Goal: Submit feedback/report problem: Submit feedback/report problem

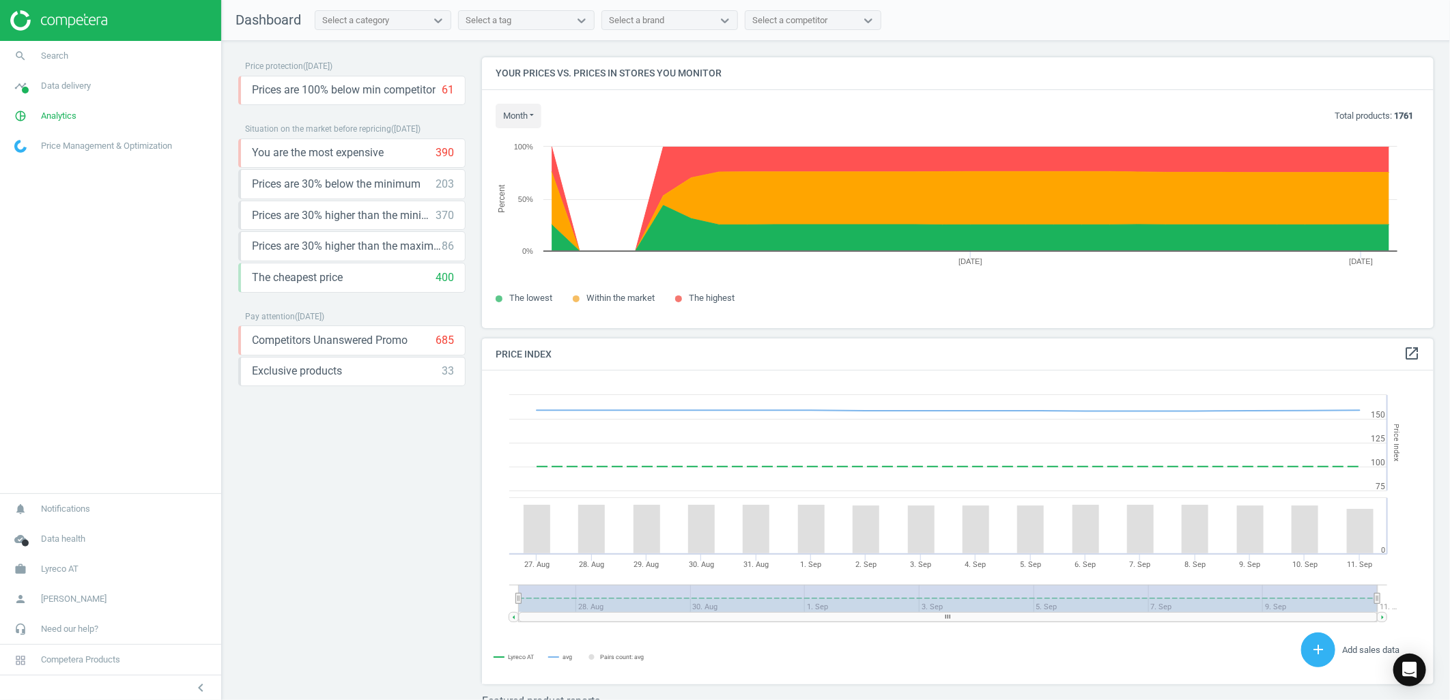
scroll to position [338, 965]
click at [32, 574] on span "work" at bounding box center [20, 569] width 41 height 30
click at [41, 530] on span "Switch campaign" at bounding box center [45, 529] width 61 height 11
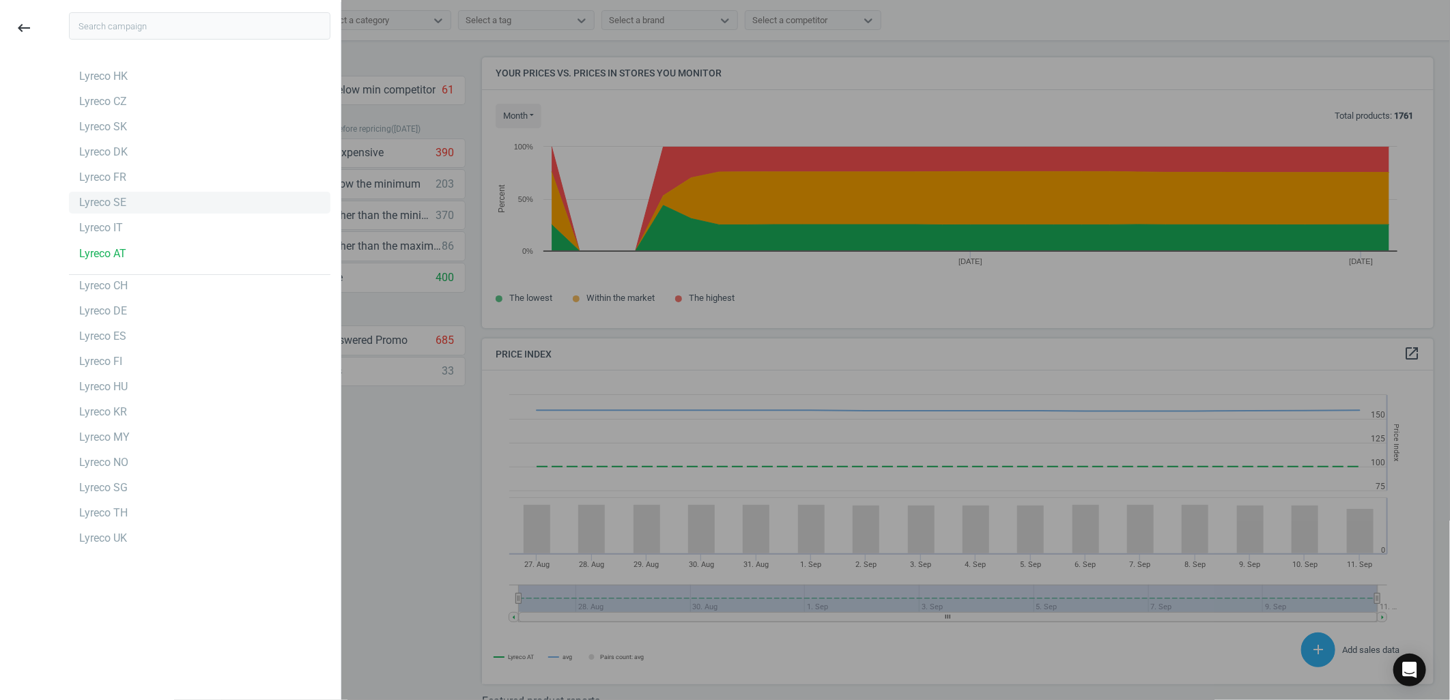
click at [111, 207] on div "Lyreco SE" at bounding box center [102, 202] width 47 height 15
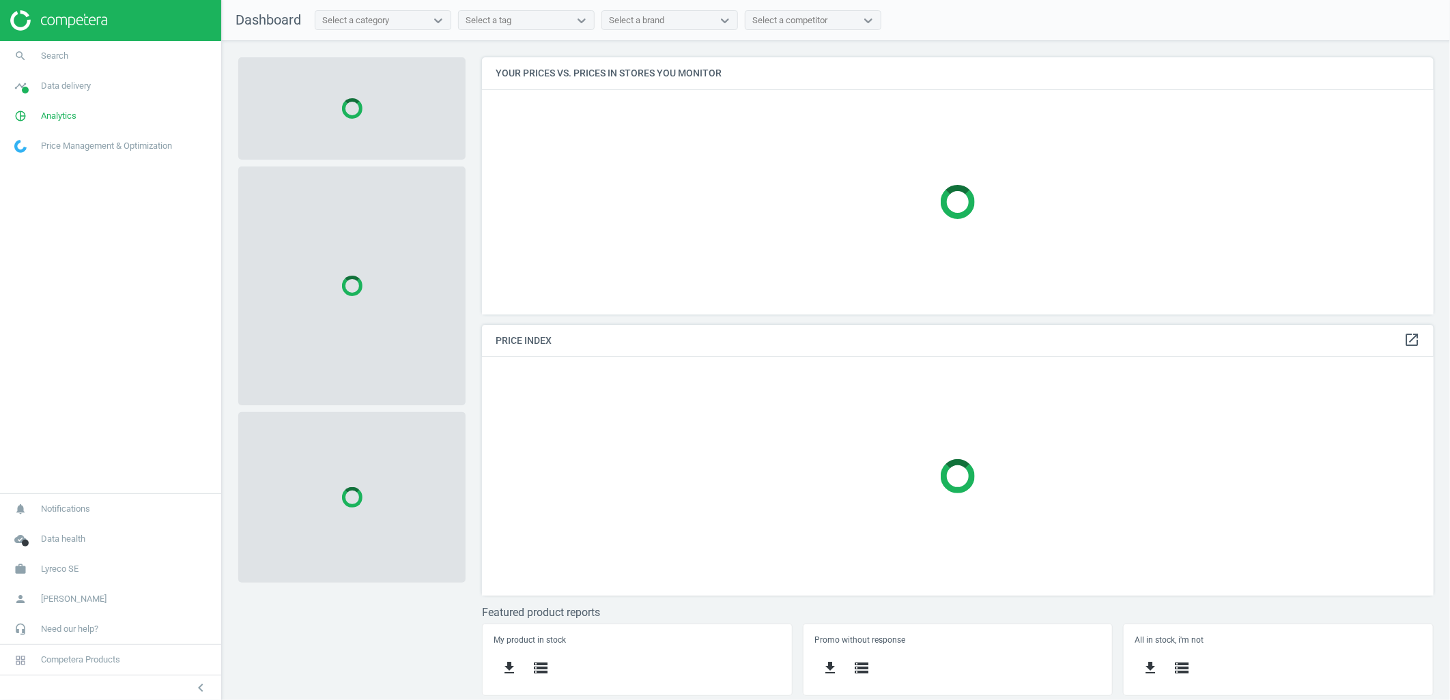
scroll to position [281, 976]
click at [96, 63] on link "search Search" at bounding box center [110, 56] width 221 height 30
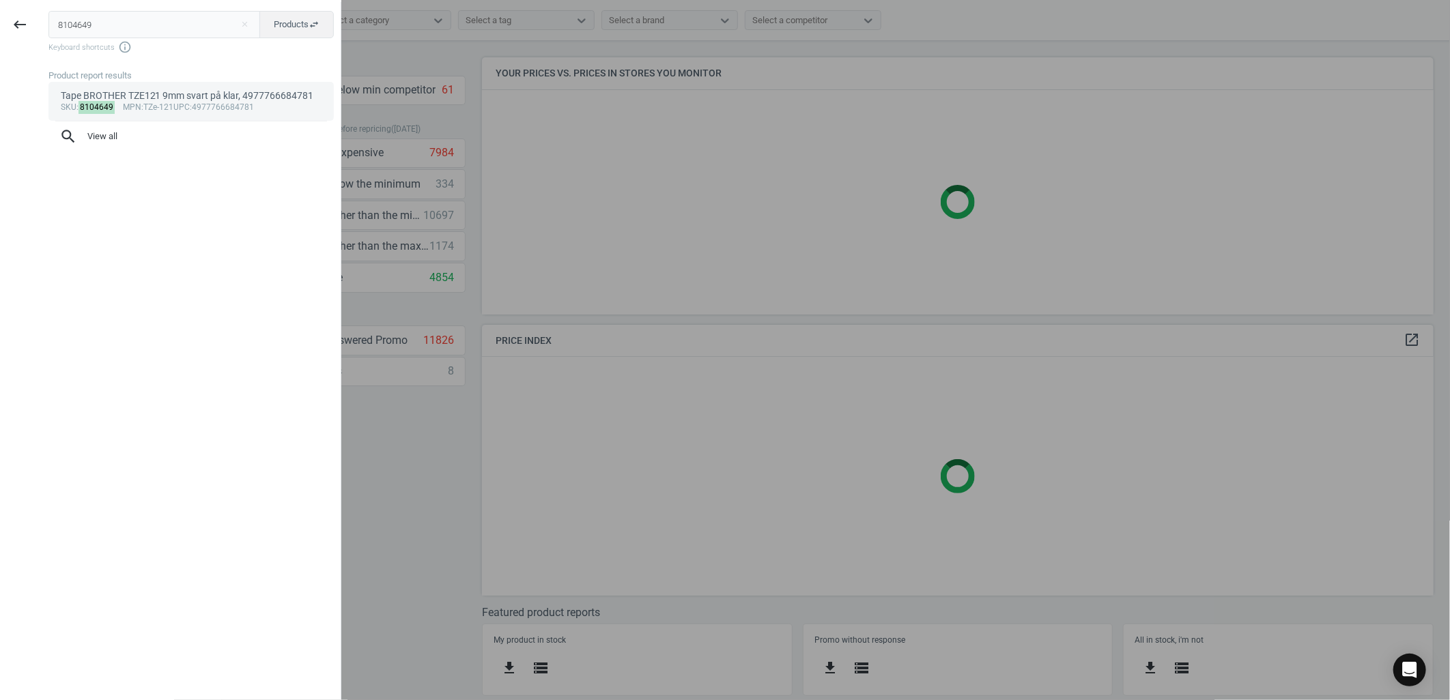
type input "8104649"
click at [123, 111] on span "mpn" at bounding box center [132, 107] width 18 height 10
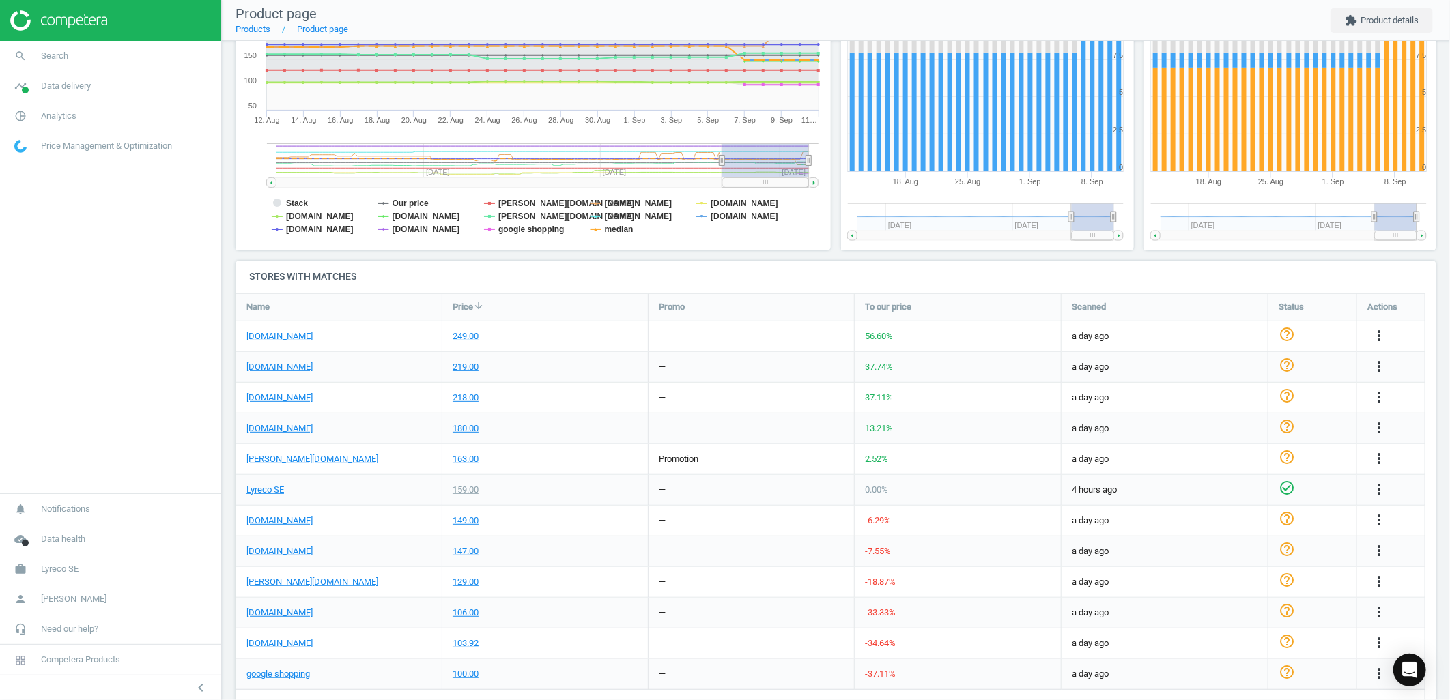
scroll to position [255, 0]
click at [1383, 523] on icon "more_vert" at bounding box center [1379, 519] width 16 height 16
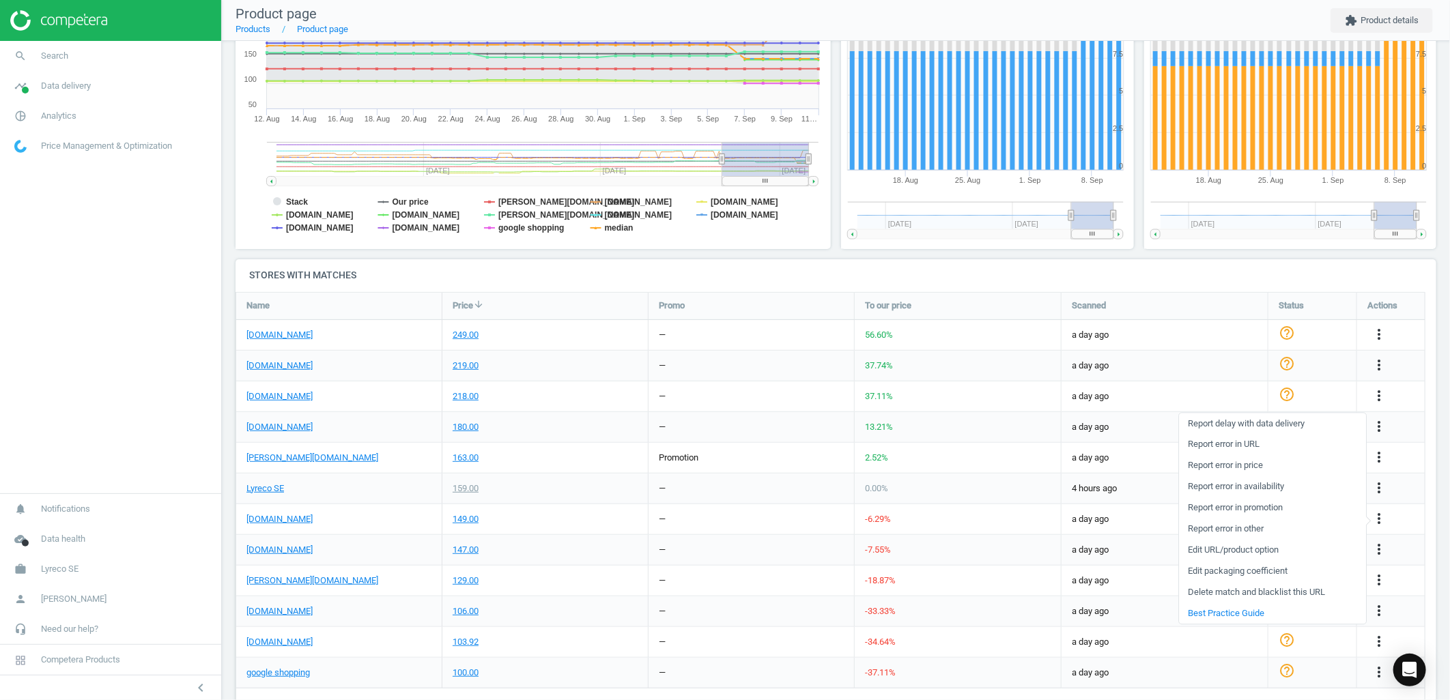
click at [1251, 531] on link "Report error in other" at bounding box center [1272, 529] width 187 height 21
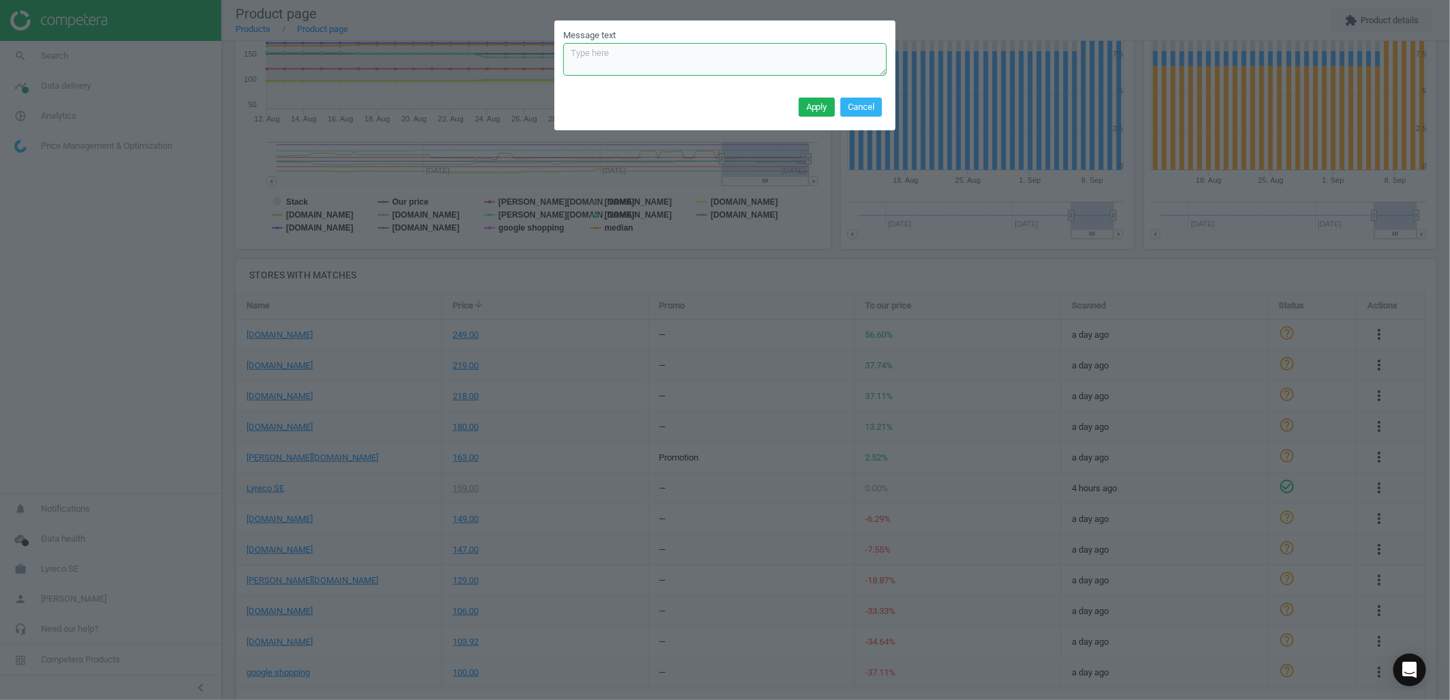
click at [612, 57] on textarea "Message text" at bounding box center [725, 59] width 324 height 33
click at [700, 53] on textarea "Incorrect tier. Price should be" at bounding box center [725, 59] width 324 height 33
type textarea "Incorrect tier. Price should be 169."
click at [818, 111] on button "Apply" at bounding box center [817, 107] width 36 height 19
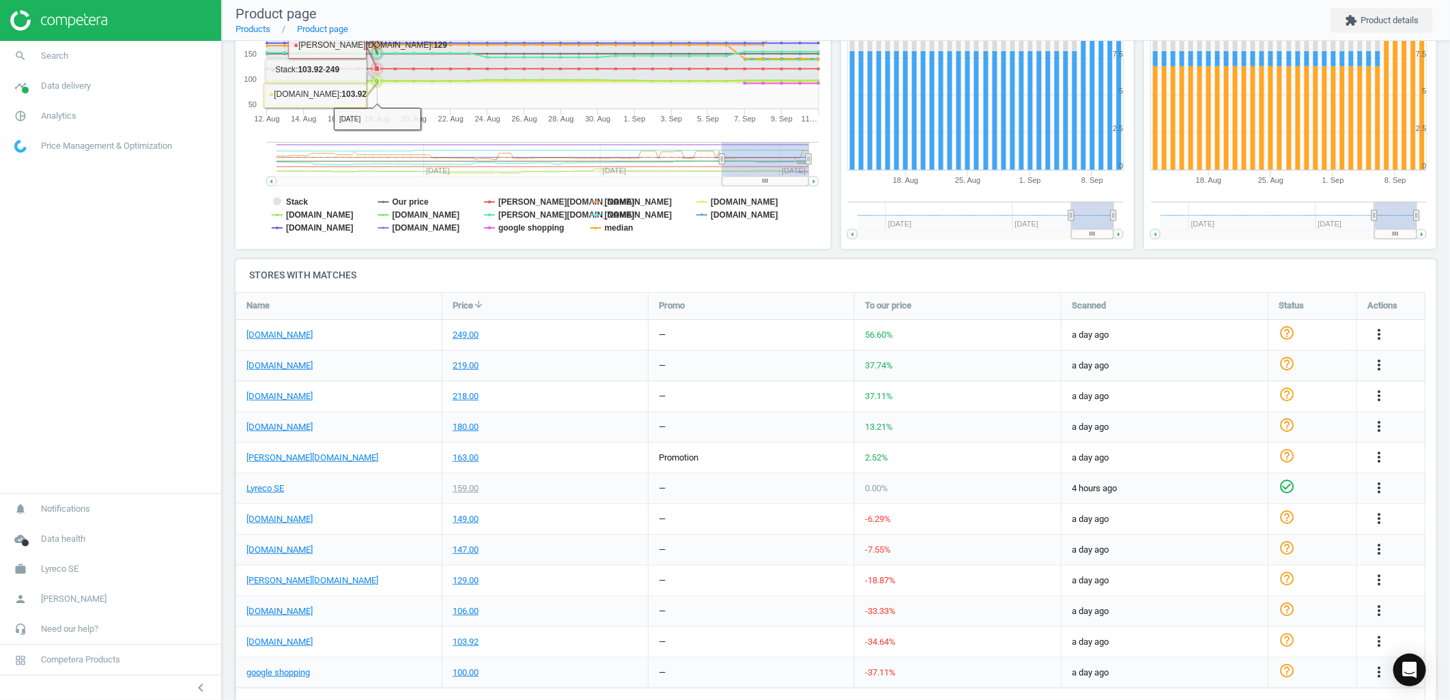
scroll to position [0, 0]
